Goal: Find specific page/section: Find specific page/section

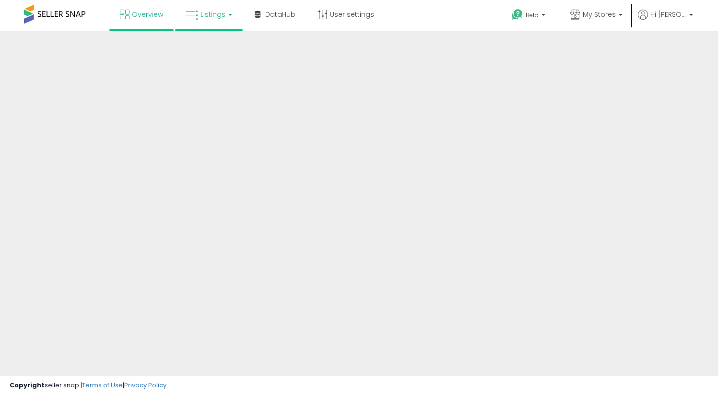
click at [214, 19] on link "Listings" at bounding box center [208, 14] width 61 height 29
click at [214, 16] on span "Listings" at bounding box center [213, 15] width 25 height 10
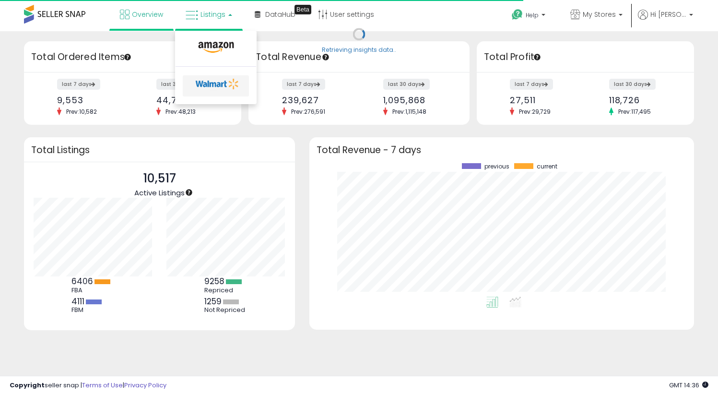
scroll to position [133, 366]
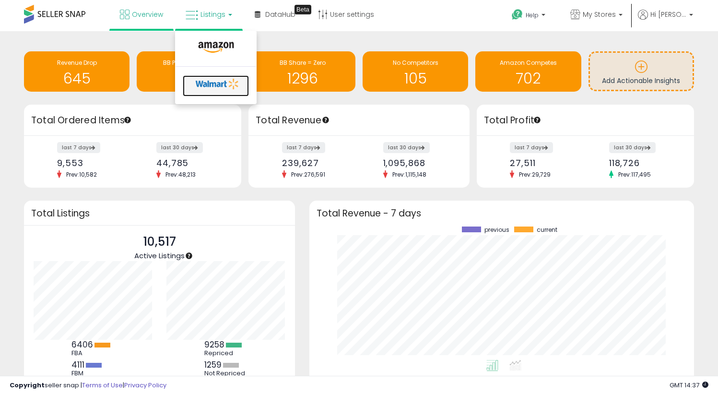
click at [215, 81] on icon at bounding box center [217, 84] width 50 height 14
